Goal: Transaction & Acquisition: Purchase product/service

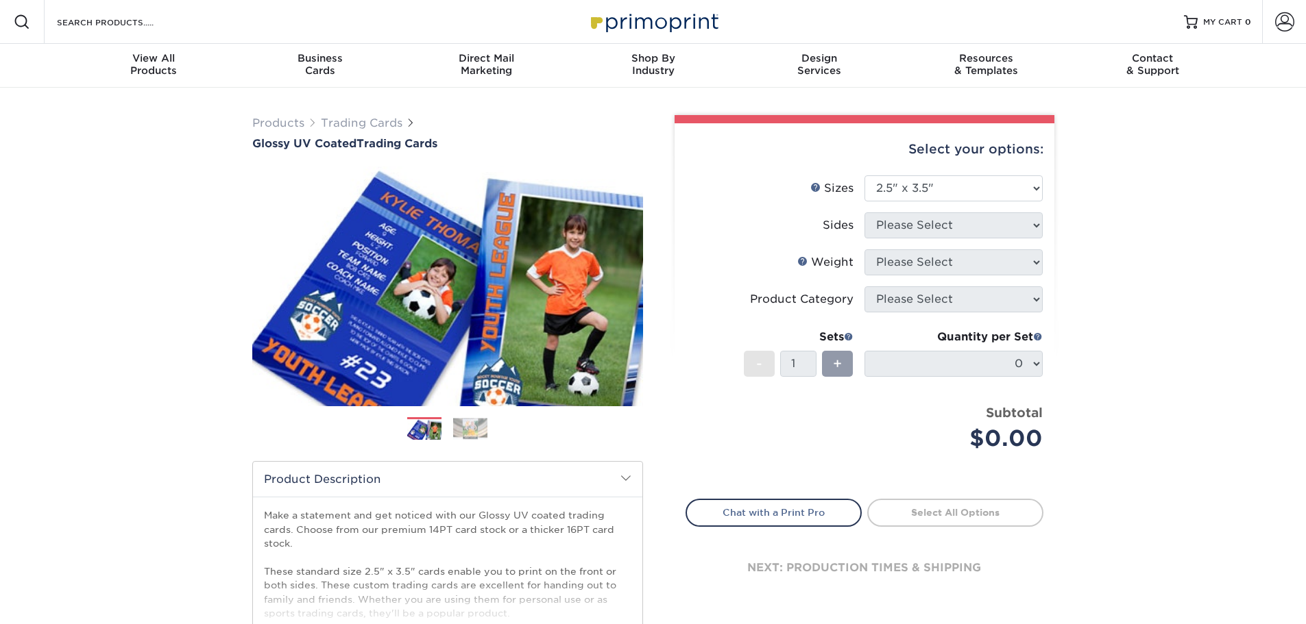
select select "2.50x3.50"
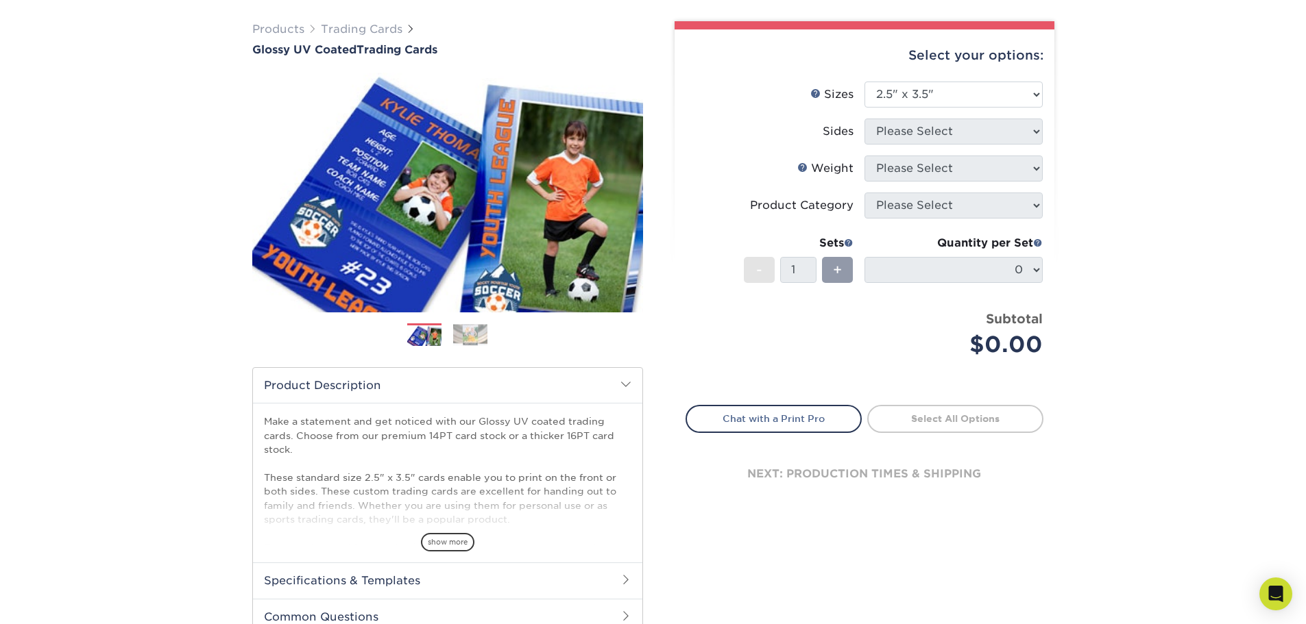
scroll to position [69, 0]
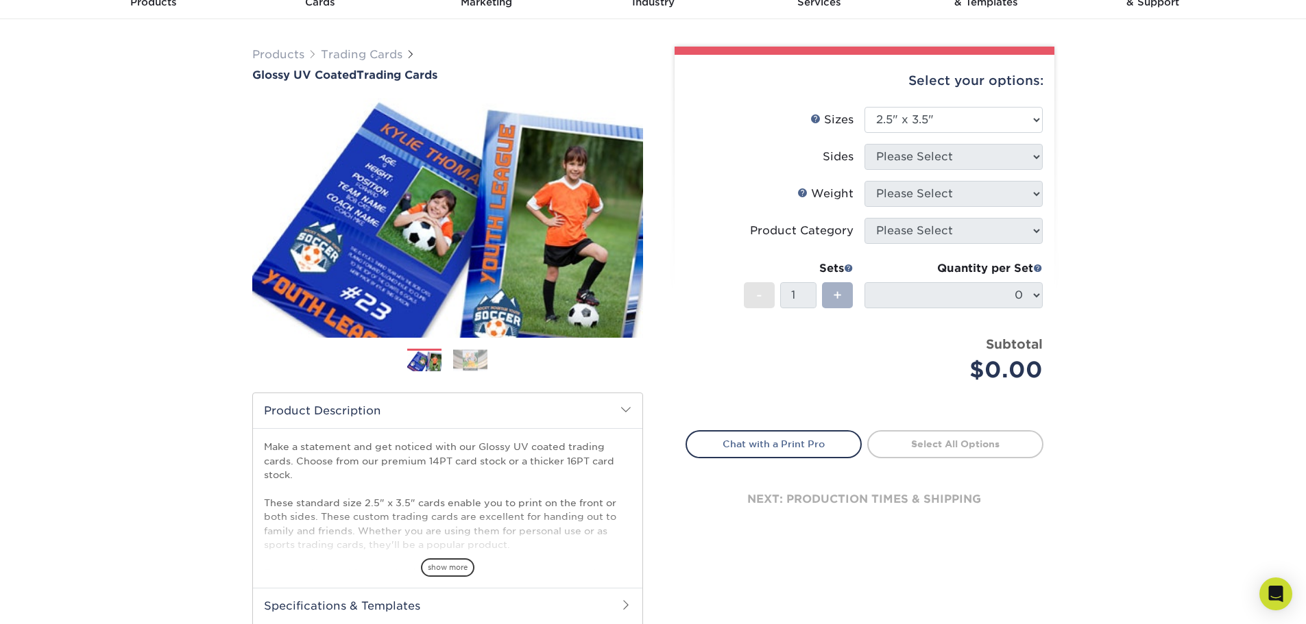
click at [835, 301] on span "+" at bounding box center [837, 295] width 9 height 21
click at [1045, 151] on div "Select your options: Sizes Help Sizes Please Select 2.5" x 3.5" Sides Please Se…" at bounding box center [864, 303] width 380 height 497
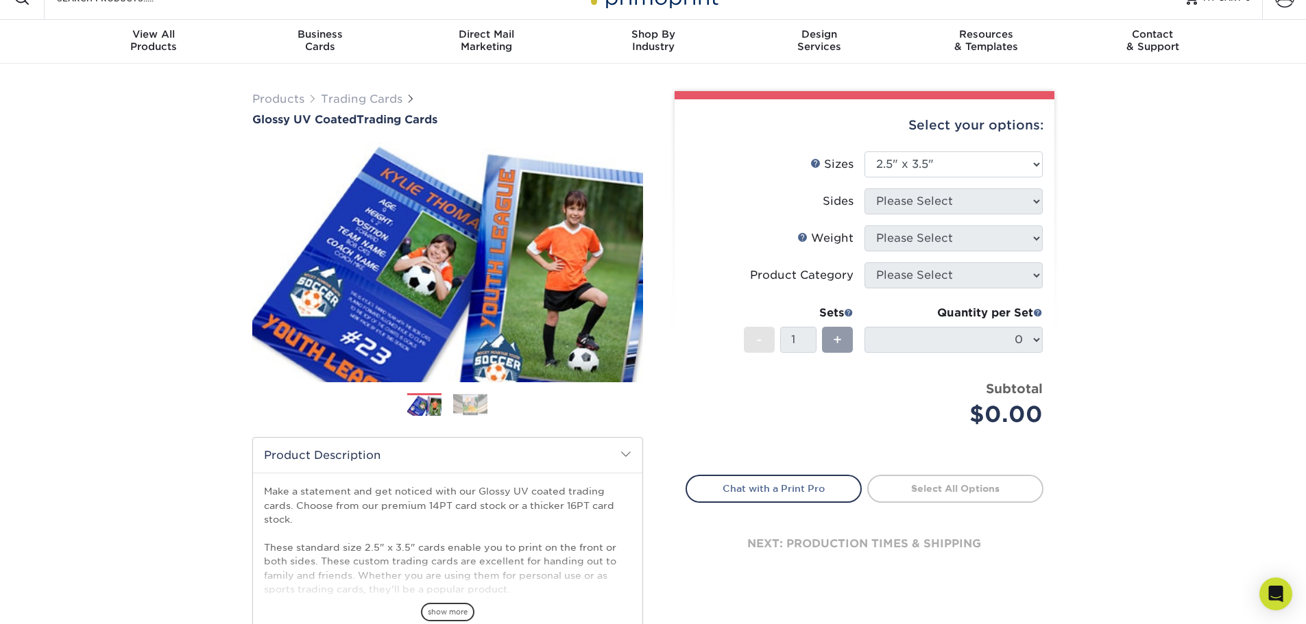
scroll to position [0, 0]
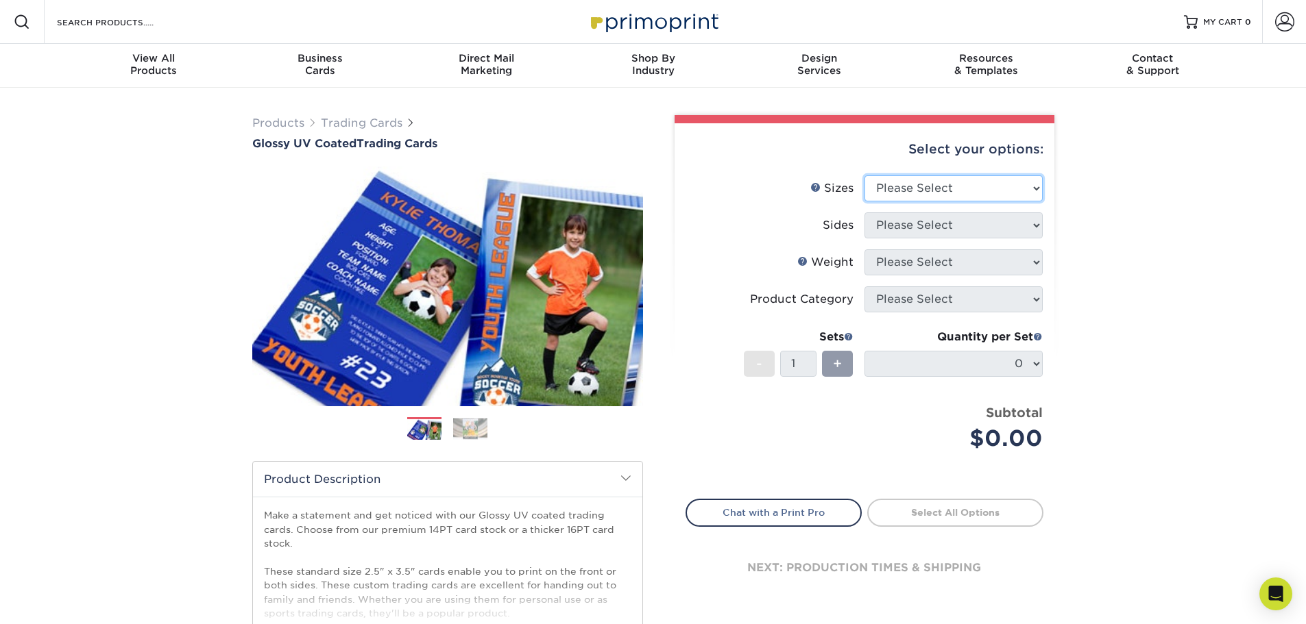
click at [1006, 191] on select "Please Select 2.5" x 3.5"" at bounding box center [953, 188] width 178 height 26
select select "2.50x3.50"
click at [864, 175] on select "Please Select 2.5" x 3.5"" at bounding box center [953, 188] width 178 height 26
click at [996, 228] on select "Please Select Print Both Sides Print Front Only" at bounding box center [953, 225] width 178 height 26
select select "13abbda7-1d64-4f25-8bb2-c179b224825d"
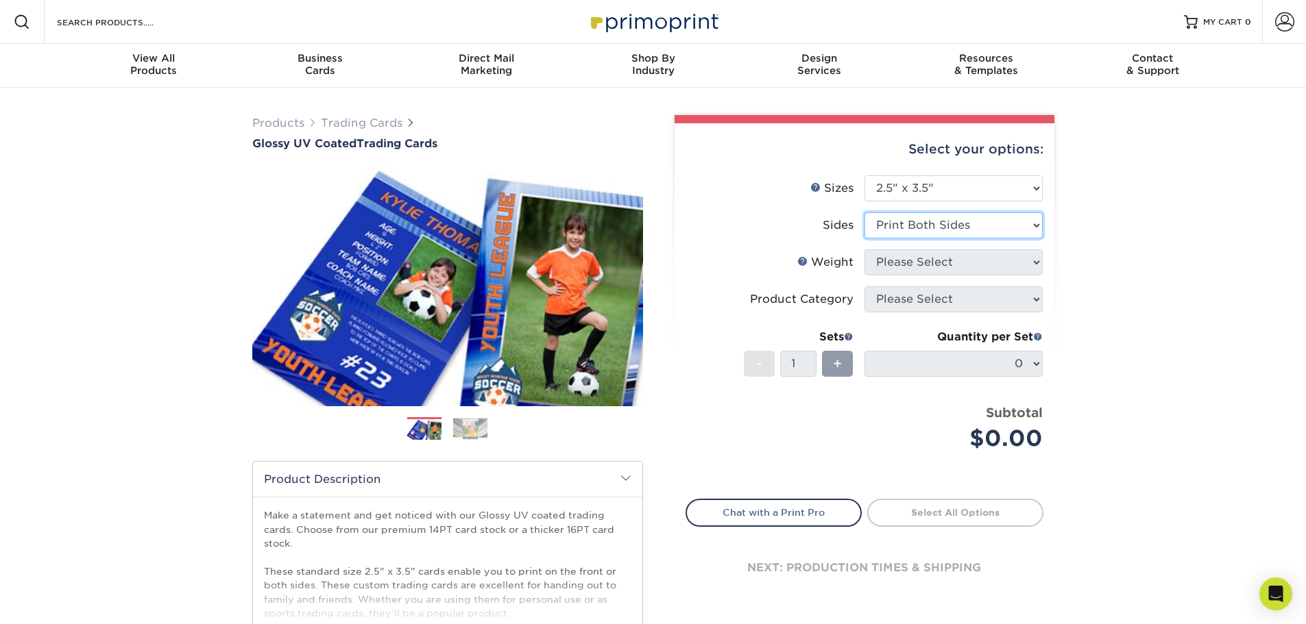
click at [864, 212] on select "Please Select Print Both Sides Print Front Only" at bounding box center [953, 225] width 178 height 26
click at [988, 276] on li "Weight Help Weight Please Select 16PT 14PT 18PT C1S" at bounding box center [864, 268] width 356 height 37
click at [967, 265] on select "Please Select 16PT 14PT 18PT C1S" at bounding box center [953, 263] width 178 height 26
click at [864, 250] on select "Please Select 16PT 14PT 18PT C1S" at bounding box center [953, 263] width 178 height 26
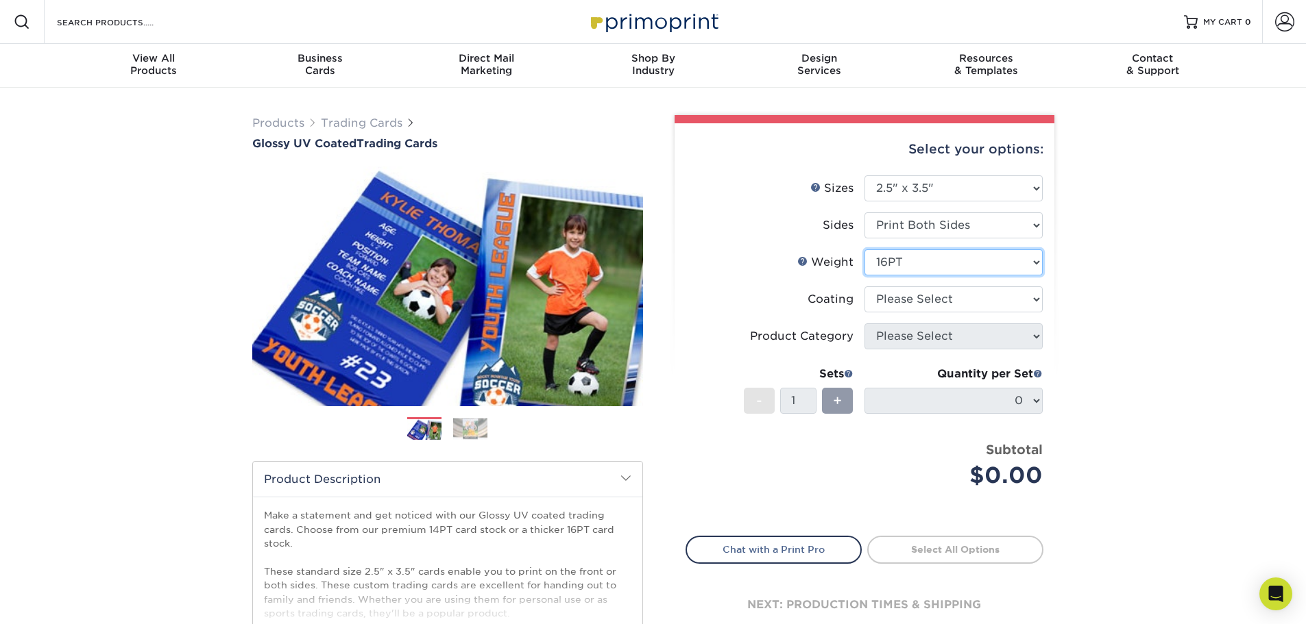
click at [952, 267] on select "Please Select 16PT 14PT 18PT C1S" at bounding box center [953, 263] width 178 height 26
select select "14PT"
click at [864, 250] on select "Please Select 16PT 14PT 18PT C1S" at bounding box center [953, 263] width 178 height 26
click at [932, 265] on select "Please Select 16PT 14PT 18PT C1S" at bounding box center [953, 263] width 178 height 26
click at [864, 250] on select "Please Select 16PT 14PT 18PT C1S" at bounding box center [953, 263] width 178 height 26
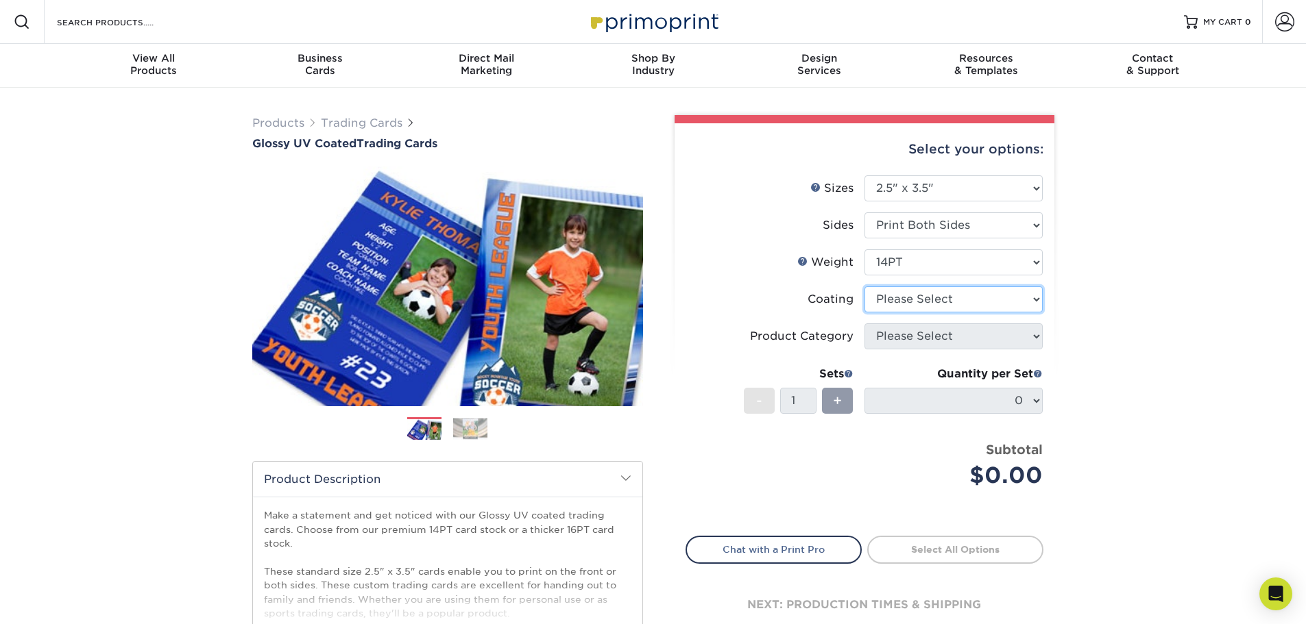
click at [934, 303] on select at bounding box center [953, 300] width 178 height 26
select select "1e8116af-acfc-44b1-83dc-8181aa338834"
click at [864, 287] on select at bounding box center [953, 300] width 178 height 26
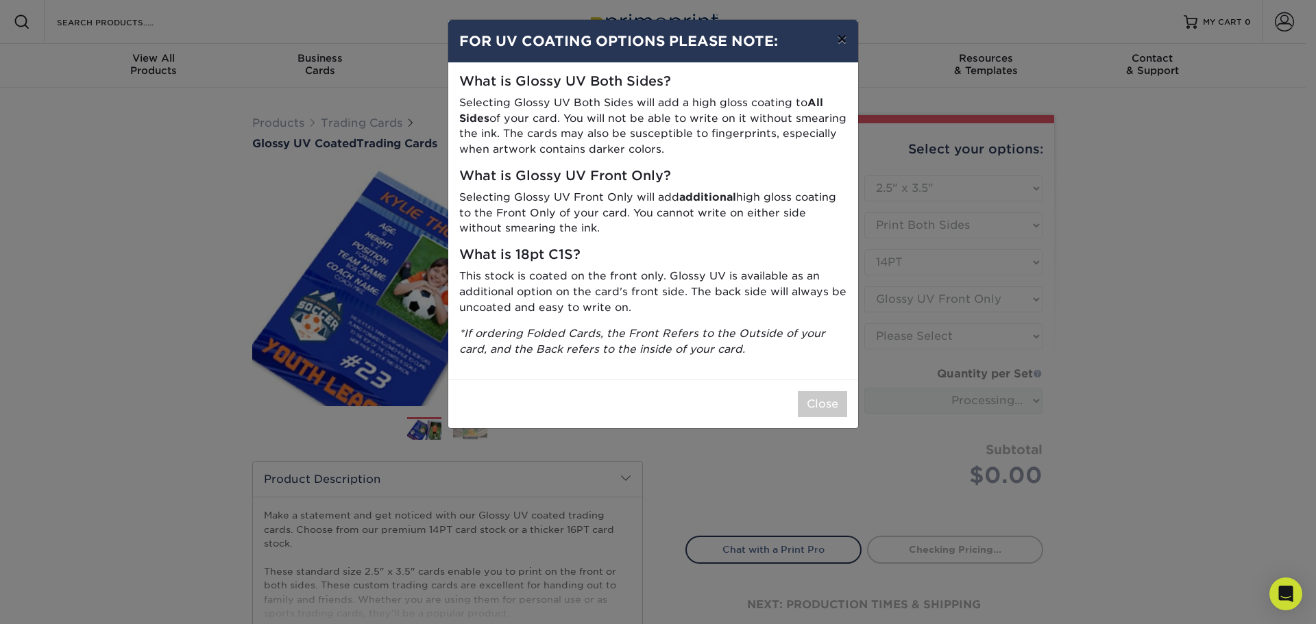
click at [845, 37] on button "×" at bounding box center [842, 39] width 32 height 38
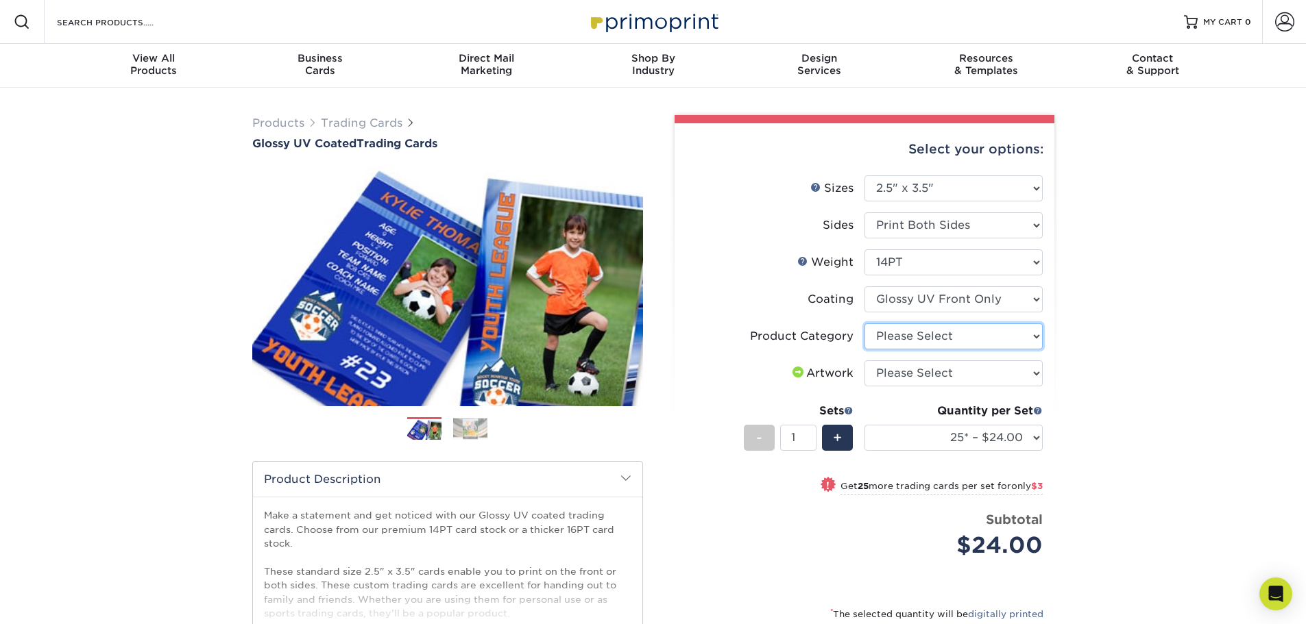
click at [1028, 339] on select "Please Select Trading Cards" at bounding box center [953, 337] width 178 height 26
select select "c2f9bce9-36c2-409d-b101-c29d9d031e18"
click at [864, 324] on select "Please Select Trading Cards" at bounding box center [953, 337] width 178 height 26
click at [990, 374] on select "Please Select I will upload files I need a design - $100" at bounding box center [953, 374] width 178 height 26
select select "upload"
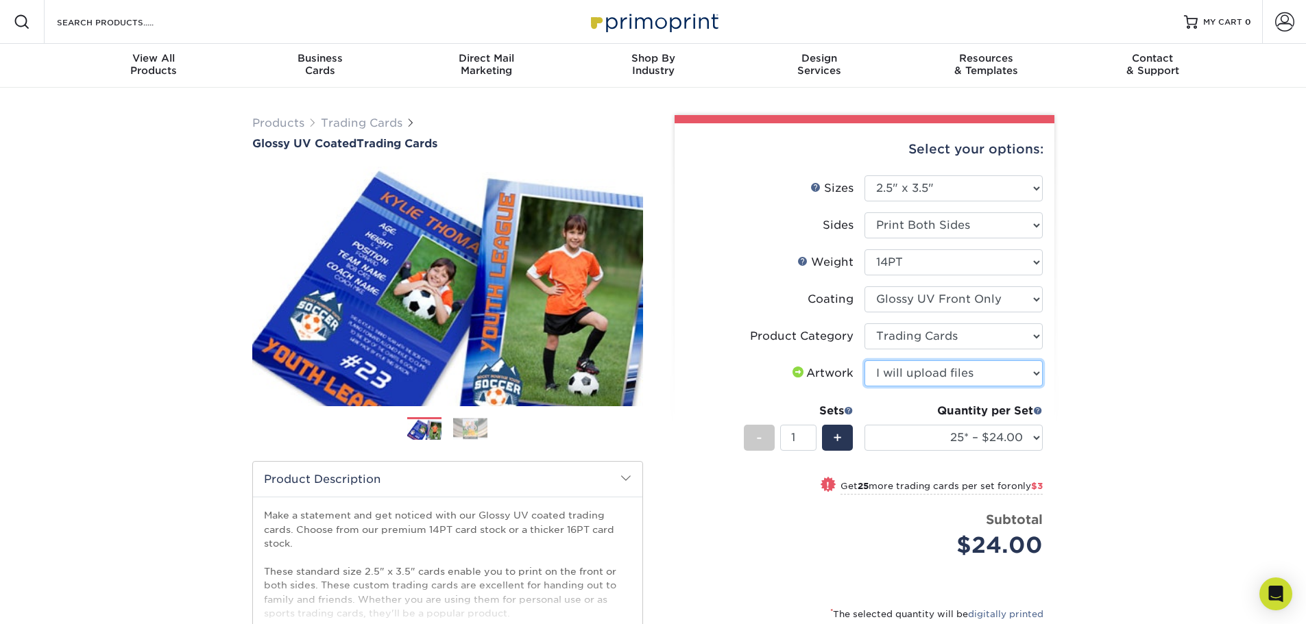
click at [864, 361] on select "Please Select I will upload files I need a design - $100" at bounding box center [953, 374] width 178 height 26
click at [1035, 437] on select "25* – $24.00 50* – $27.00 75* – $34.00 100* – $37.00 250* – $48.00 500 – $59.00…" at bounding box center [953, 438] width 178 height 26
select select "100* – $37.00"
click at [864, 425] on select "25* – $24.00 50* – $27.00 75* – $34.00 100* – $37.00 250* – $48.00 500 – $59.00…" at bounding box center [953, 438] width 178 height 26
click at [836, 438] on span "+" at bounding box center [837, 438] width 9 height 21
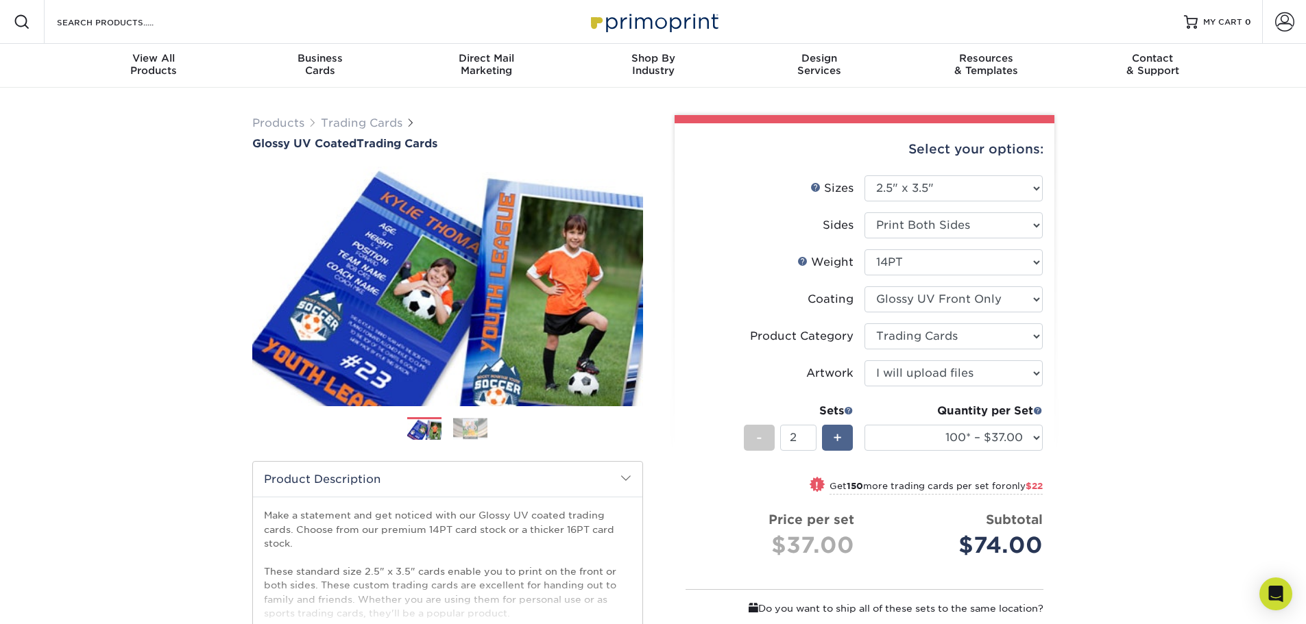
click at [836, 438] on span "+" at bounding box center [837, 438] width 9 height 21
type input "5"
click at [1294, 276] on div "Products Trading Cards Glossy UV Coated Trading Cards Previous Next /" at bounding box center [653, 469] width 1306 height 762
